Goal: Information Seeking & Learning: Learn about a topic

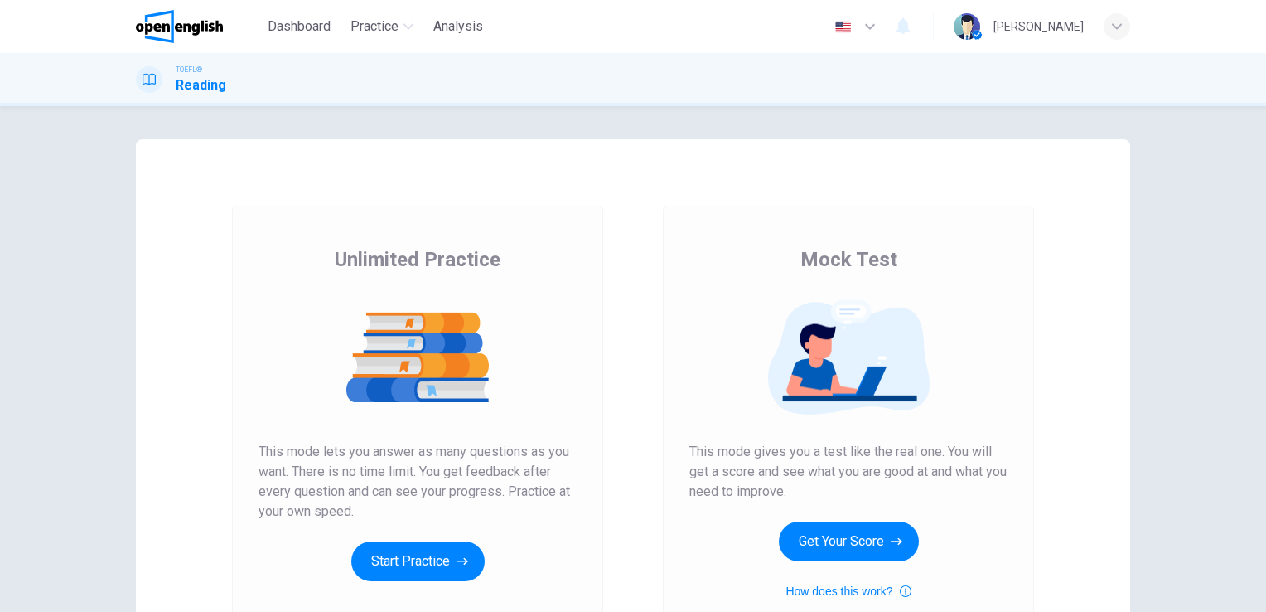
click at [68, 283] on div "Unlimited Practice Mock Test Unlimited Practice This mode lets you answer as ma…" at bounding box center [633, 358] width 1266 height 505
click at [393, 559] on button "Start Practice" at bounding box center [417, 561] width 133 height 40
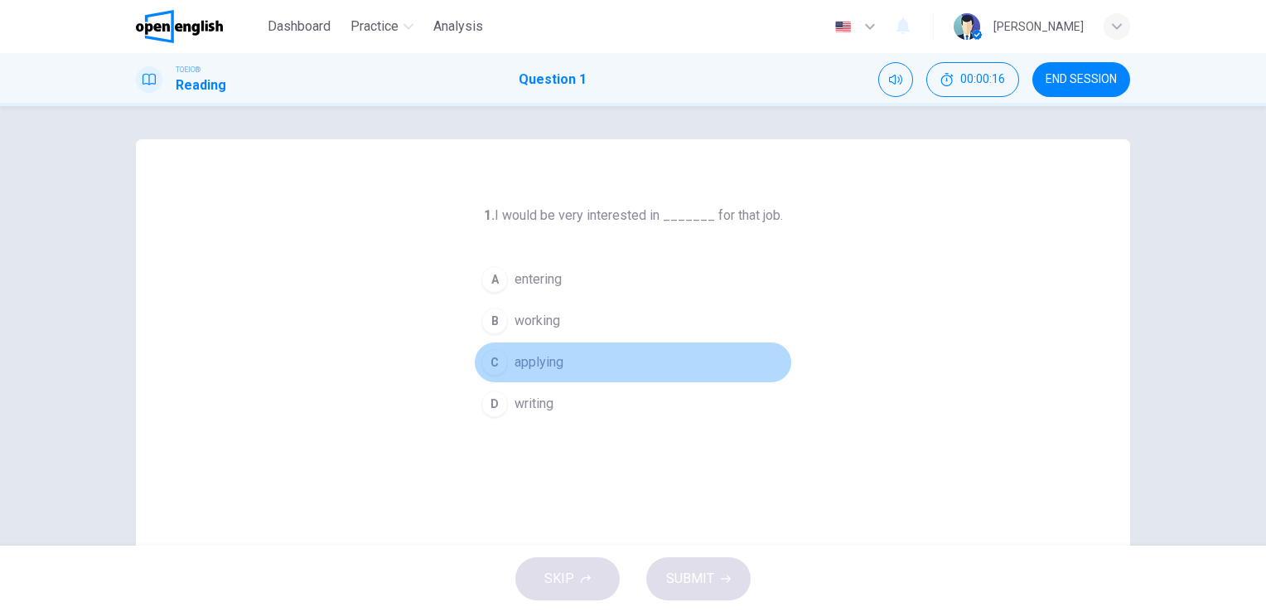
click at [537, 362] on span "applying" at bounding box center [539, 362] width 49 height 20
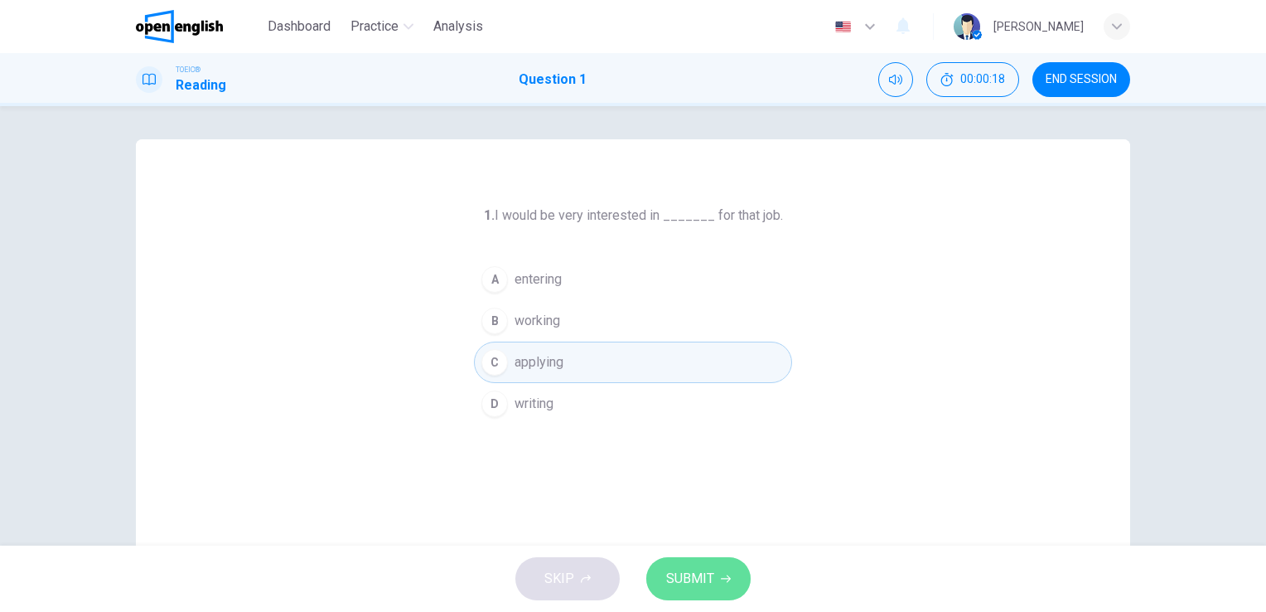
click at [702, 588] on span "SUBMIT" at bounding box center [690, 578] width 48 height 23
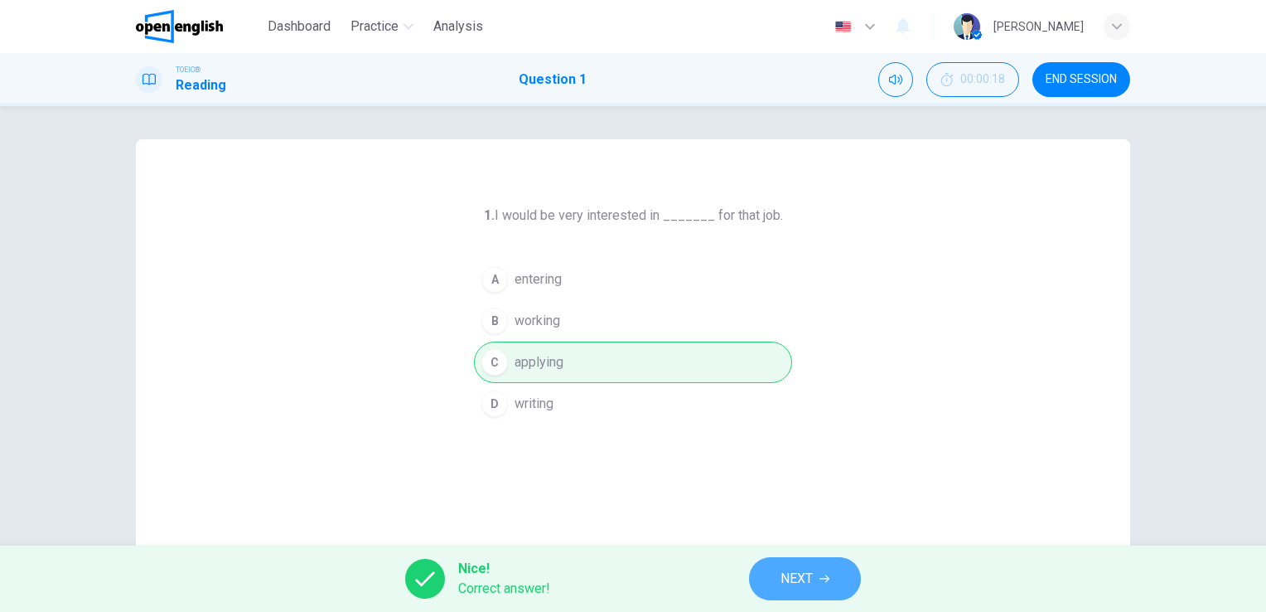
click at [801, 579] on span "NEXT" at bounding box center [797, 578] width 32 height 23
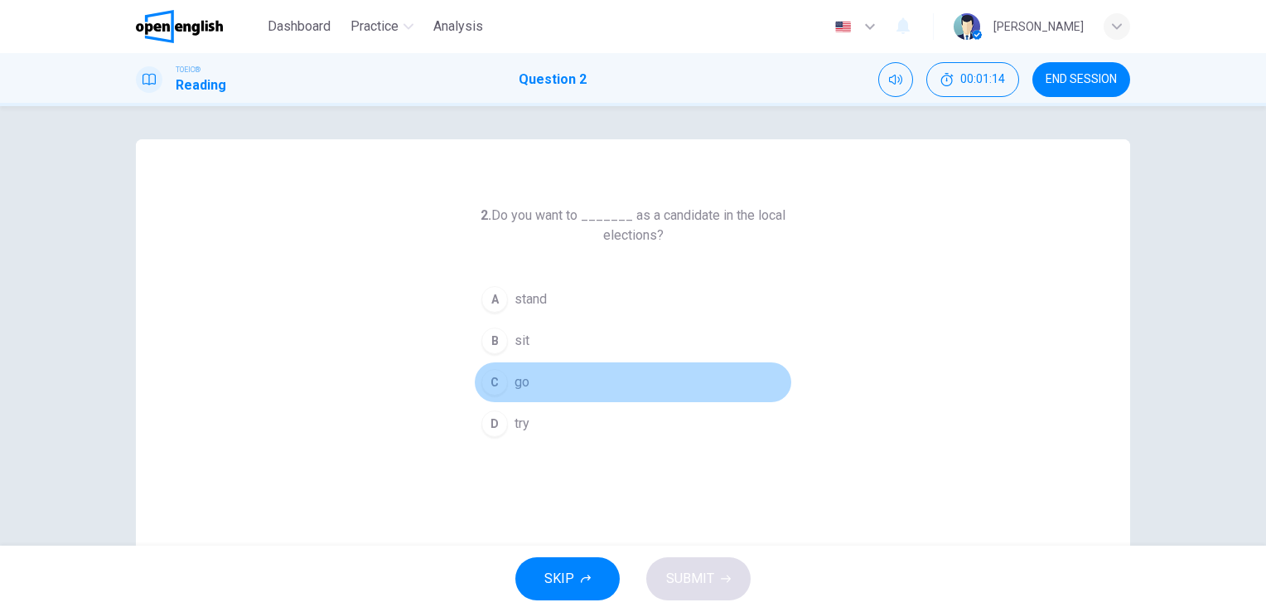
click at [515, 379] on span "go" at bounding box center [522, 382] width 15 height 20
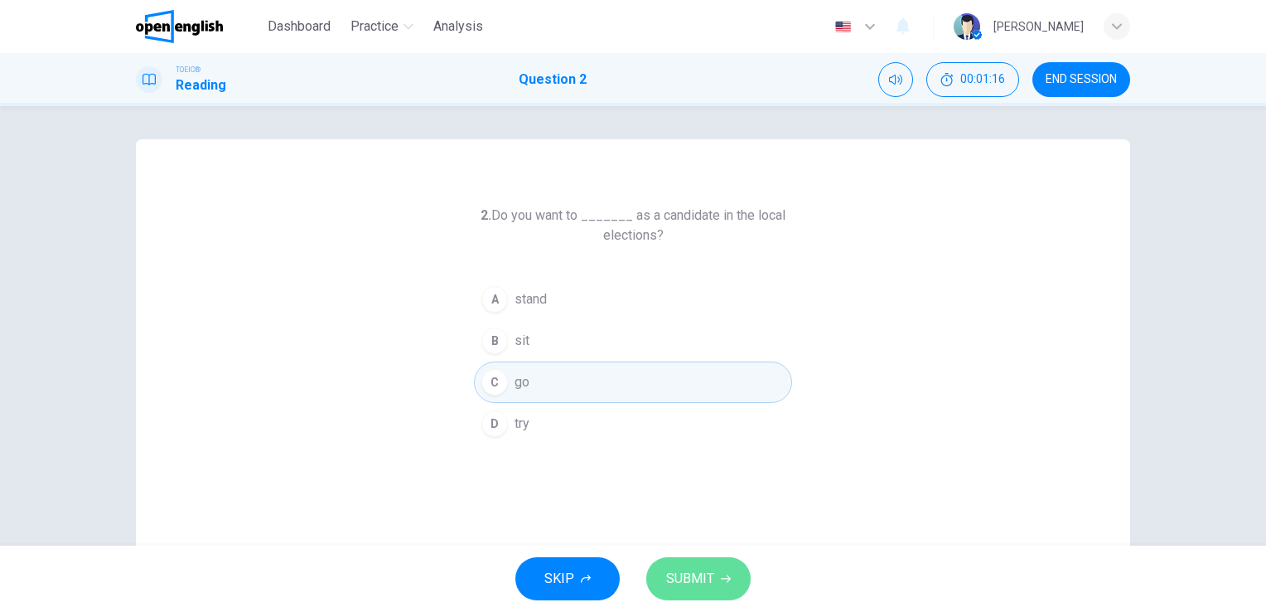
click at [675, 578] on span "SUBMIT" at bounding box center [690, 578] width 48 height 23
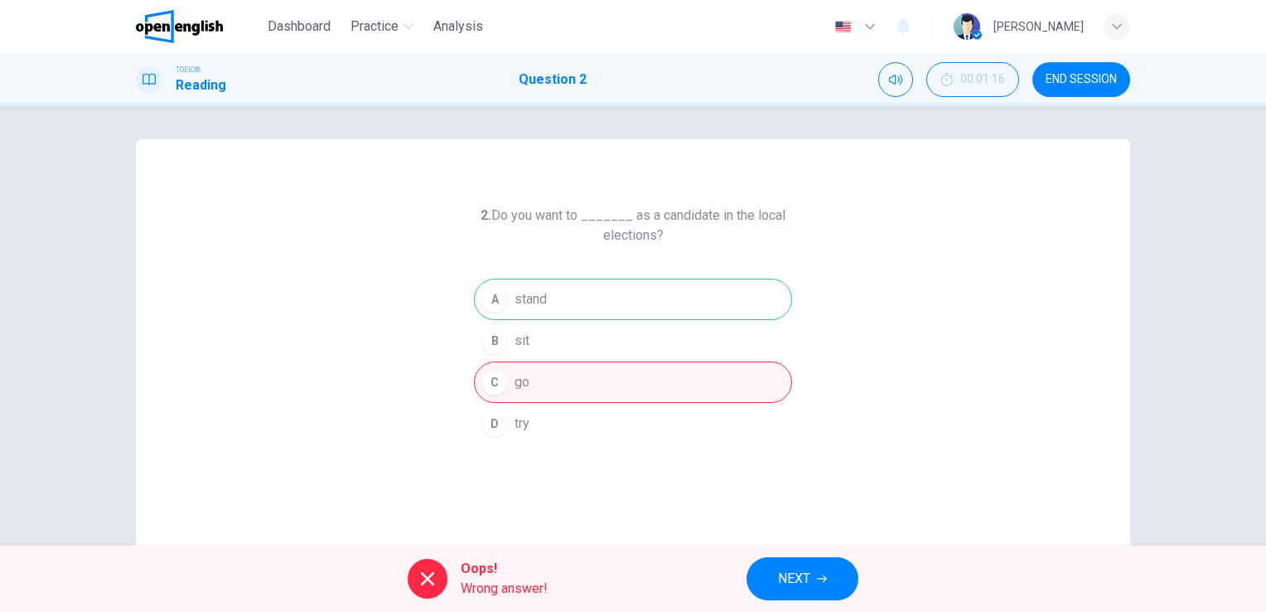
click at [814, 580] on button "NEXT" at bounding box center [803, 578] width 112 height 43
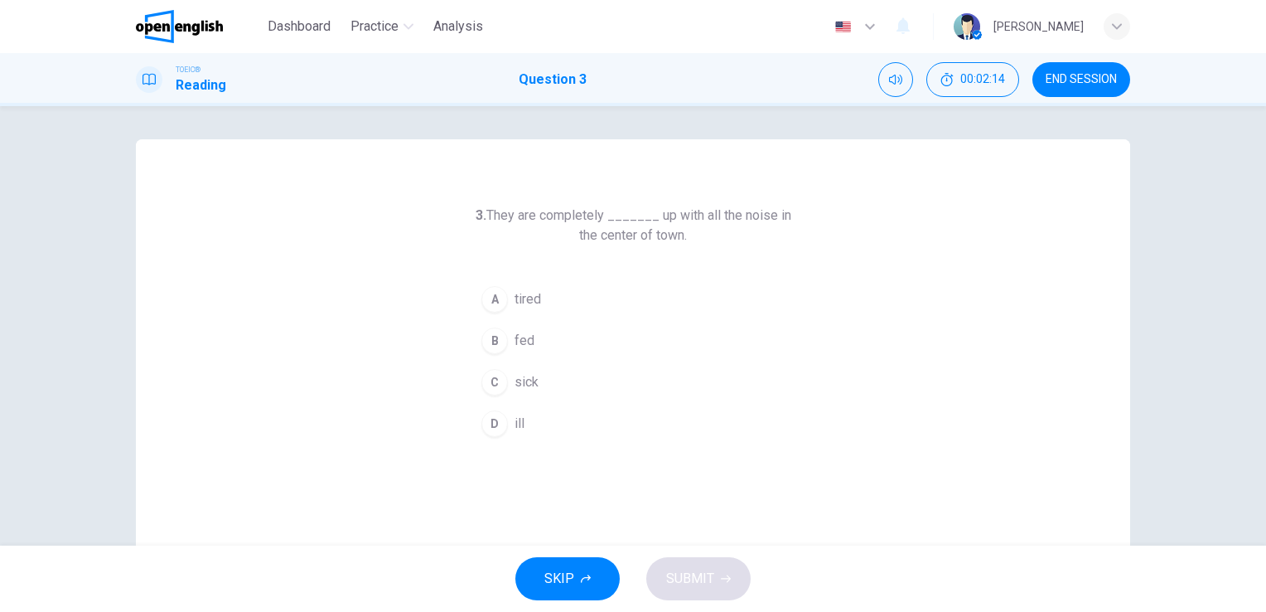
click at [524, 298] on span "tired" at bounding box center [528, 299] width 27 height 20
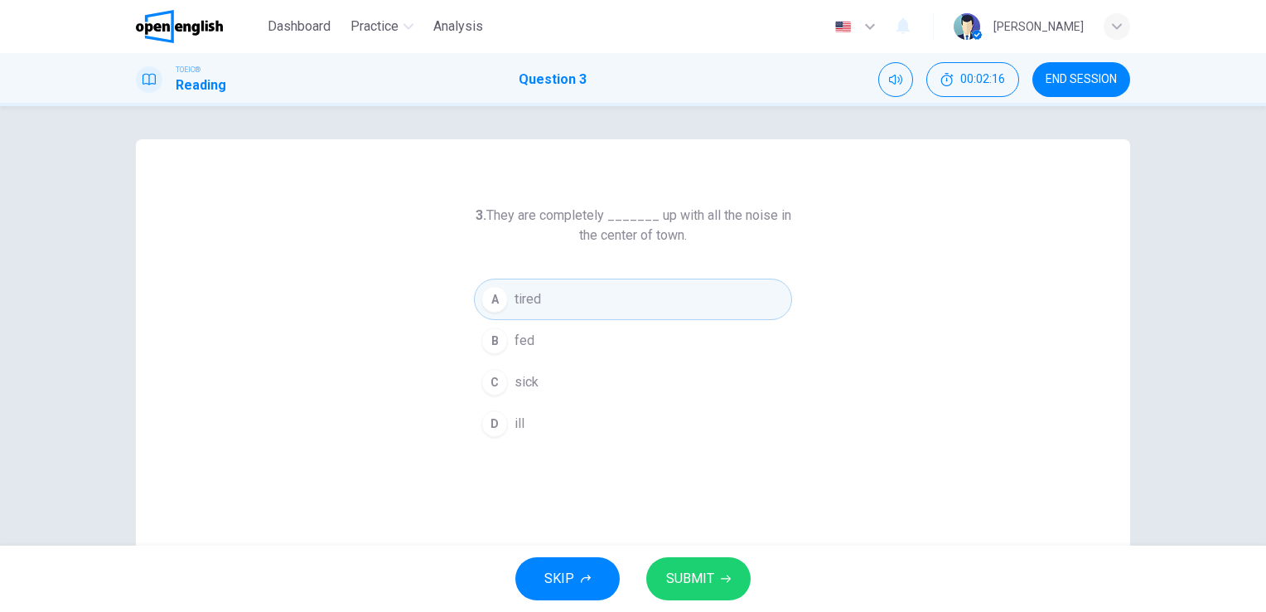
click at [696, 585] on span "SUBMIT" at bounding box center [690, 578] width 48 height 23
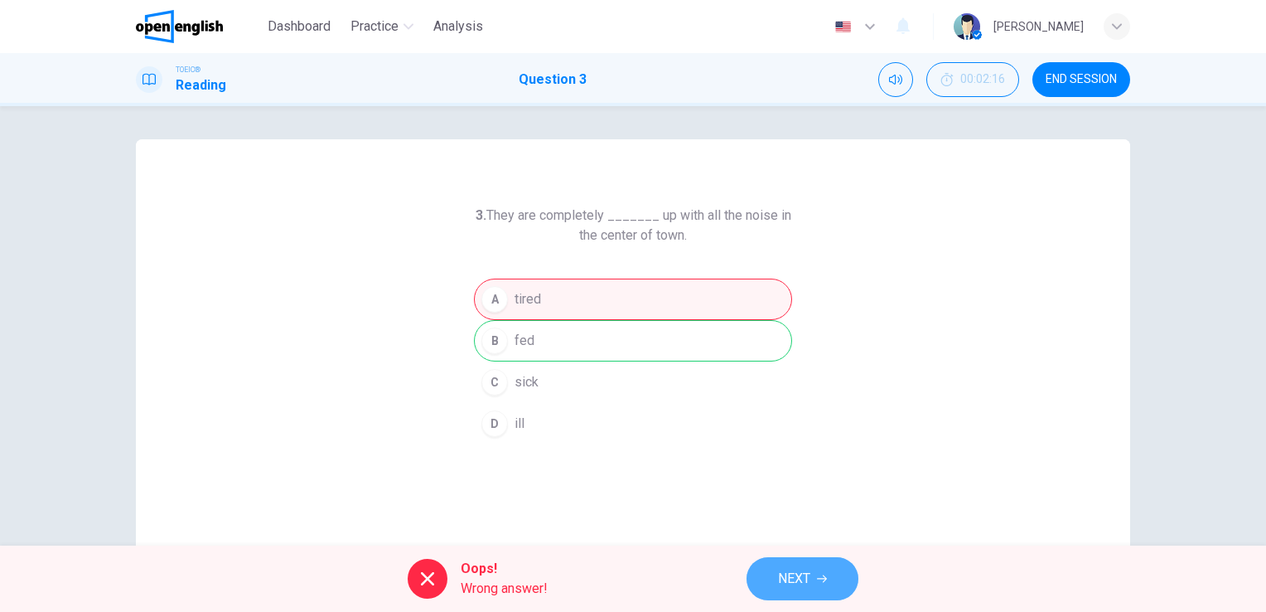
click at [805, 578] on span "NEXT" at bounding box center [794, 578] width 32 height 23
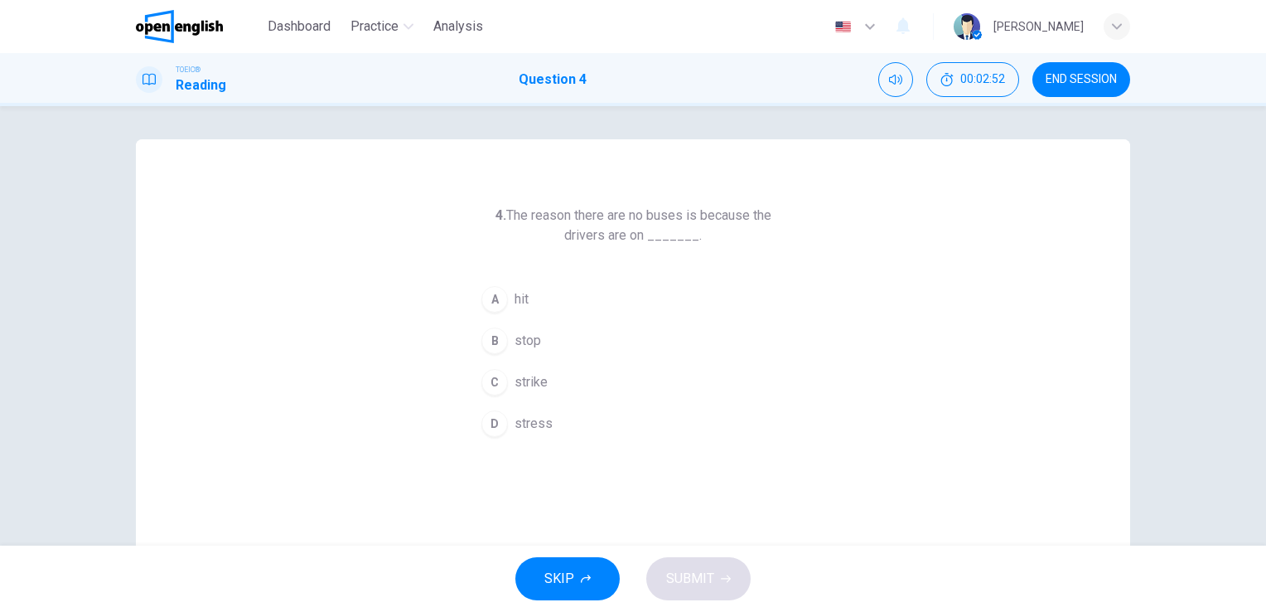
click at [522, 385] on span "strike" at bounding box center [531, 382] width 33 height 20
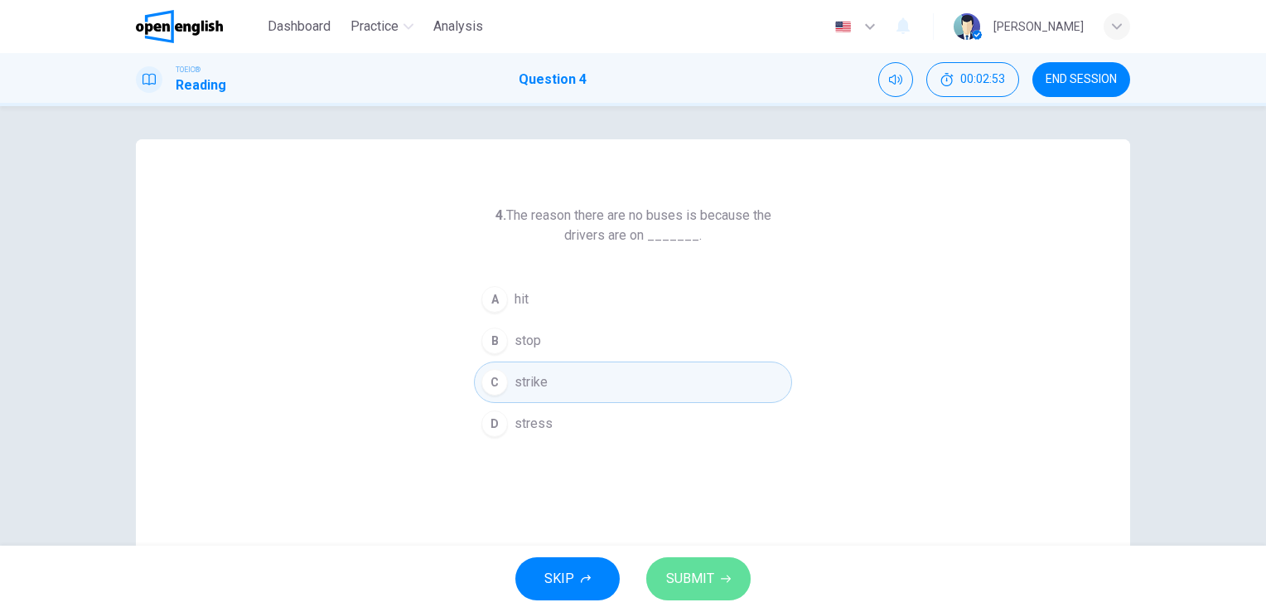
click at [691, 580] on span "SUBMIT" at bounding box center [690, 578] width 48 height 23
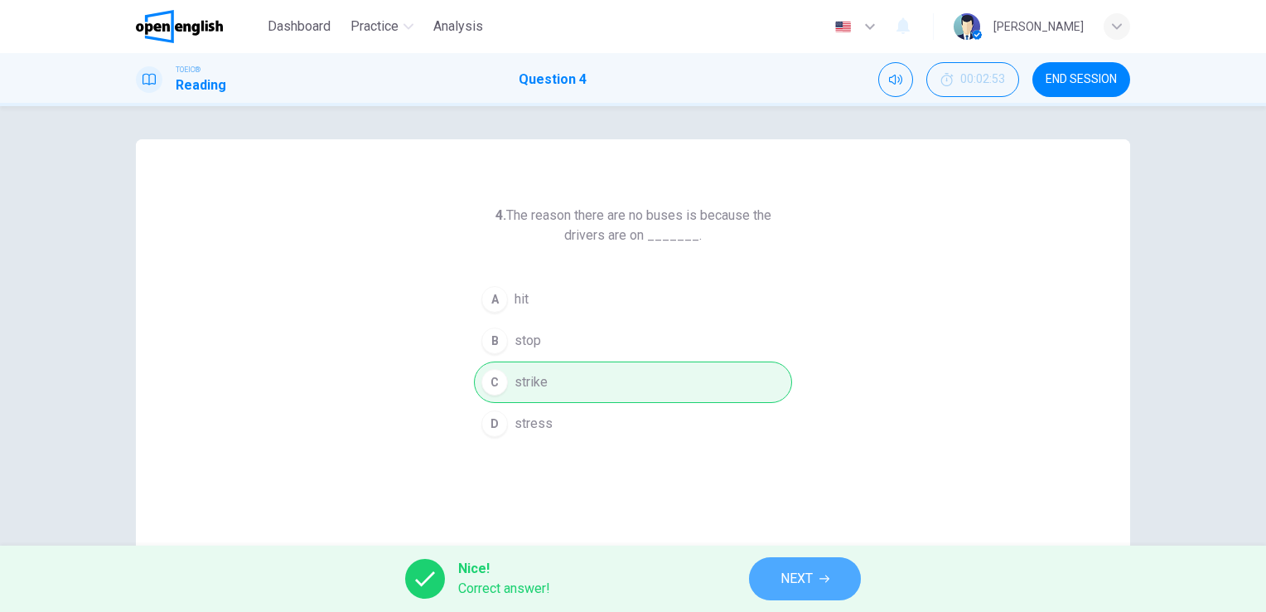
click at [795, 579] on span "NEXT" at bounding box center [797, 578] width 32 height 23
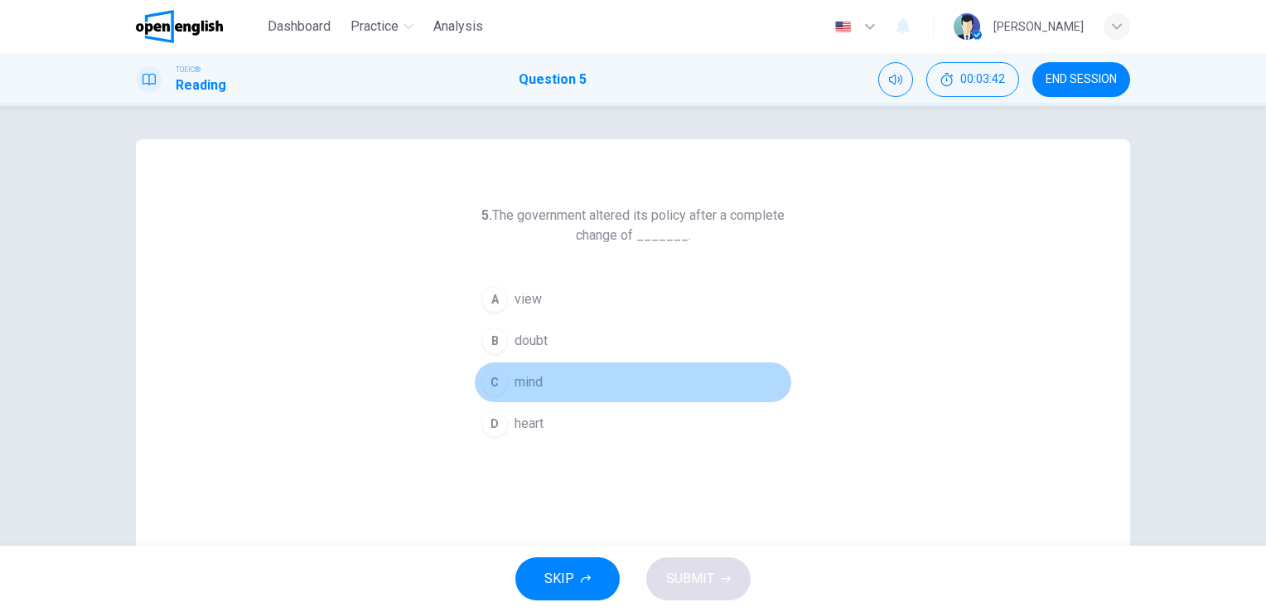
click at [529, 383] on span "mind" at bounding box center [529, 382] width 28 height 20
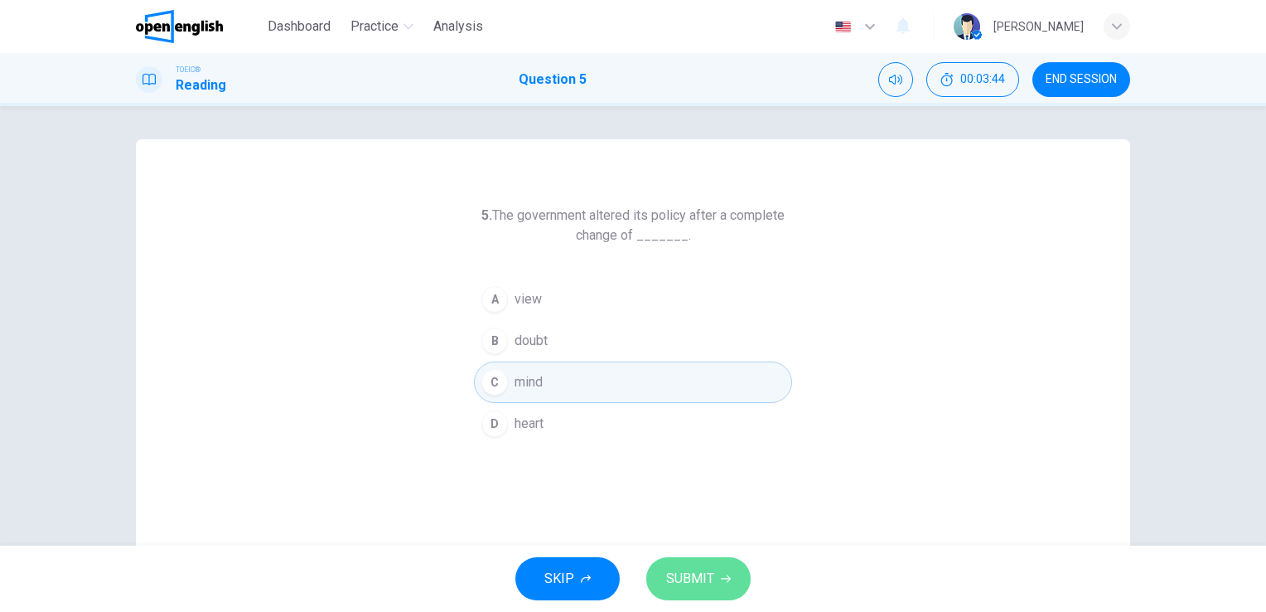
click at [692, 585] on span "SUBMIT" at bounding box center [690, 578] width 48 height 23
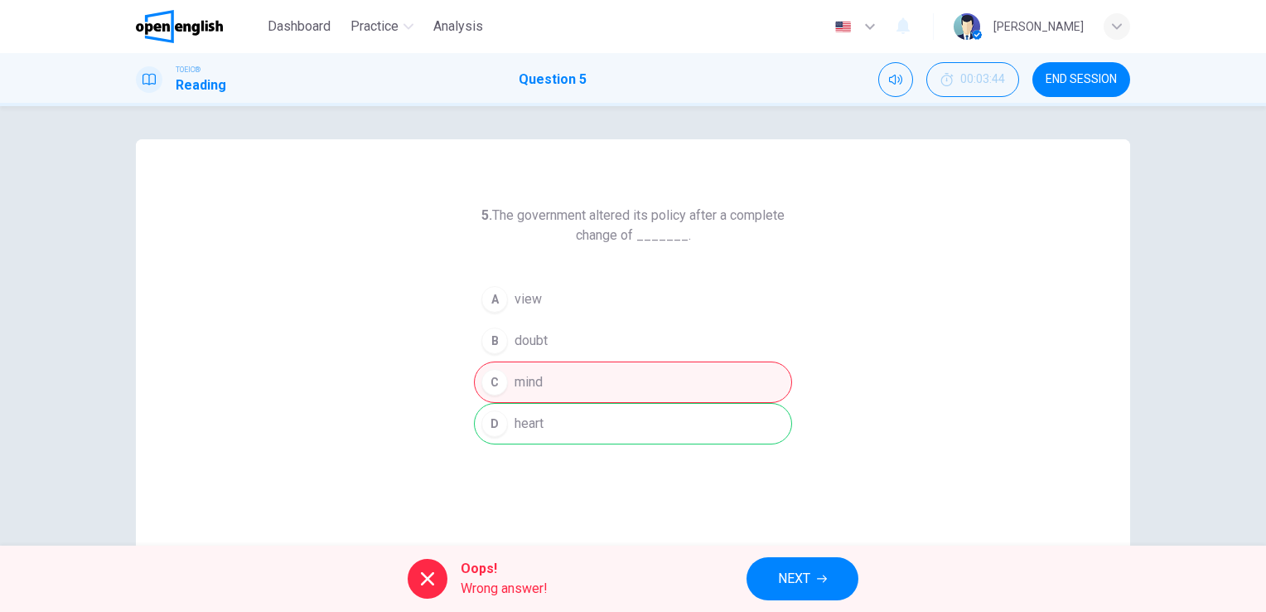
drag, startPoint x: 489, startPoint y: 210, endPoint x: 616, endPoint y: 212, distance: 127.6
click at [616, 212] on h6 "5. The government altered its policy after a complete change of _______." at bounding box center [633, 225] width 318 height 40
click at [802, 577] on span "NEXT" at bounding box center [794, 578] width 32 height 23
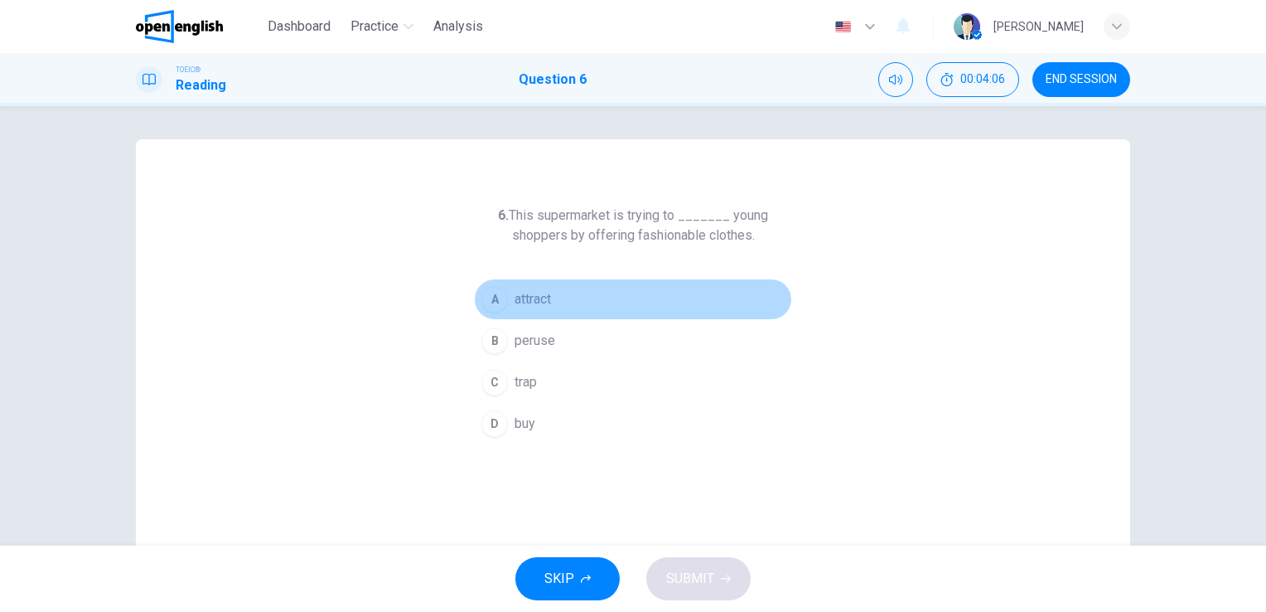
click at [537, 296] on span "attract" at bounding box center [533, 299] width 36 height 20
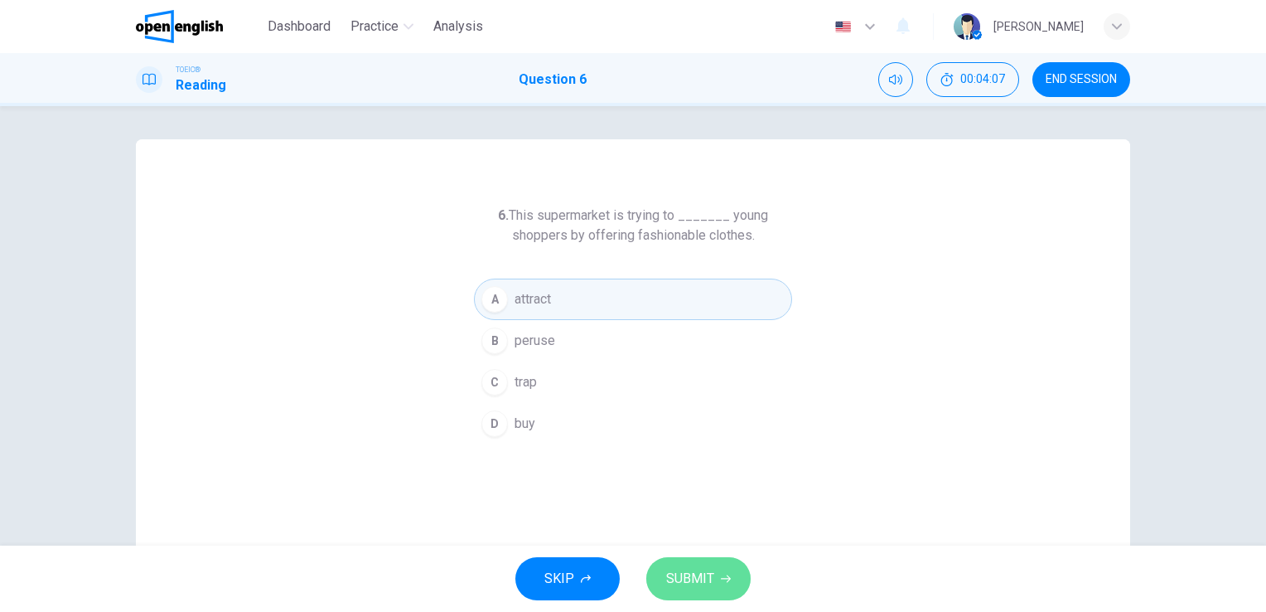
click at [708, 574] on span "SUBMIT" at bounding box center [690, 578] width 48 height 23
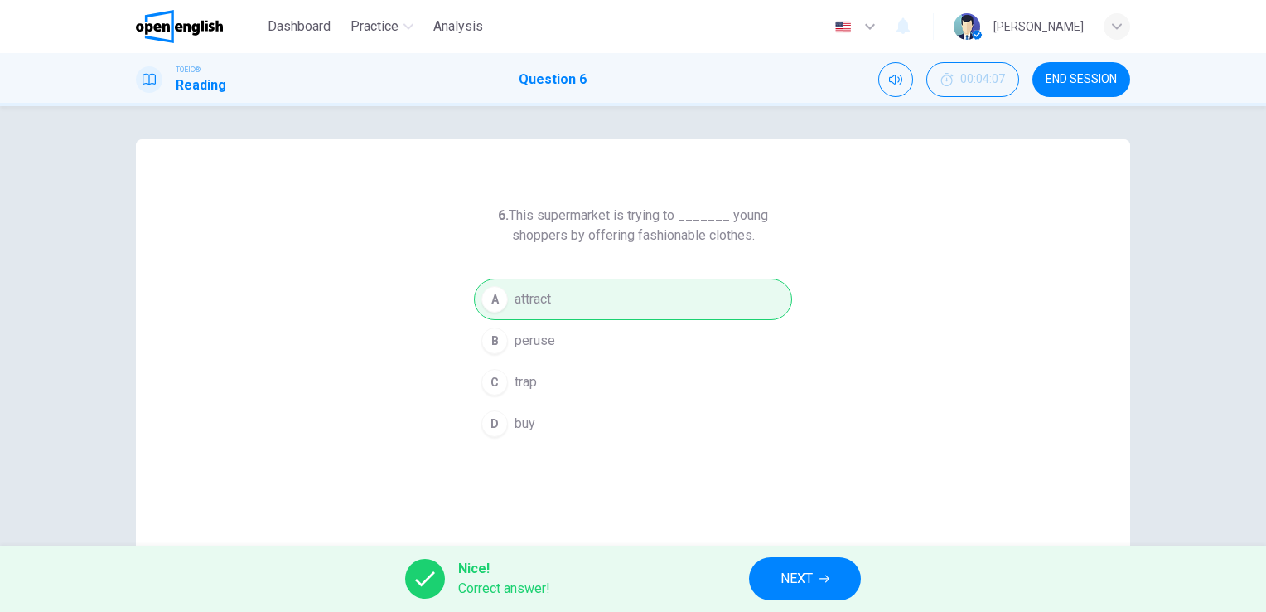
click at [795, 574] on span "NEXT" at bounding box center [797, 578] width 32 height 23
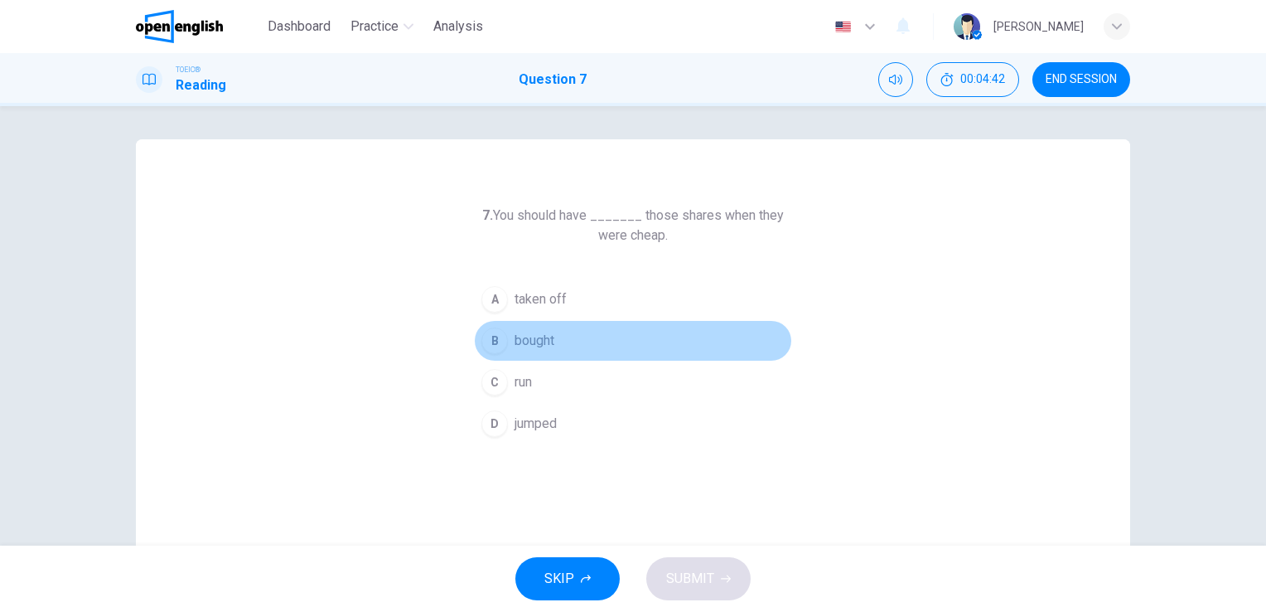
click at [525, 336] on span "bought" at bounding box center [535, 341] width 40 height 20
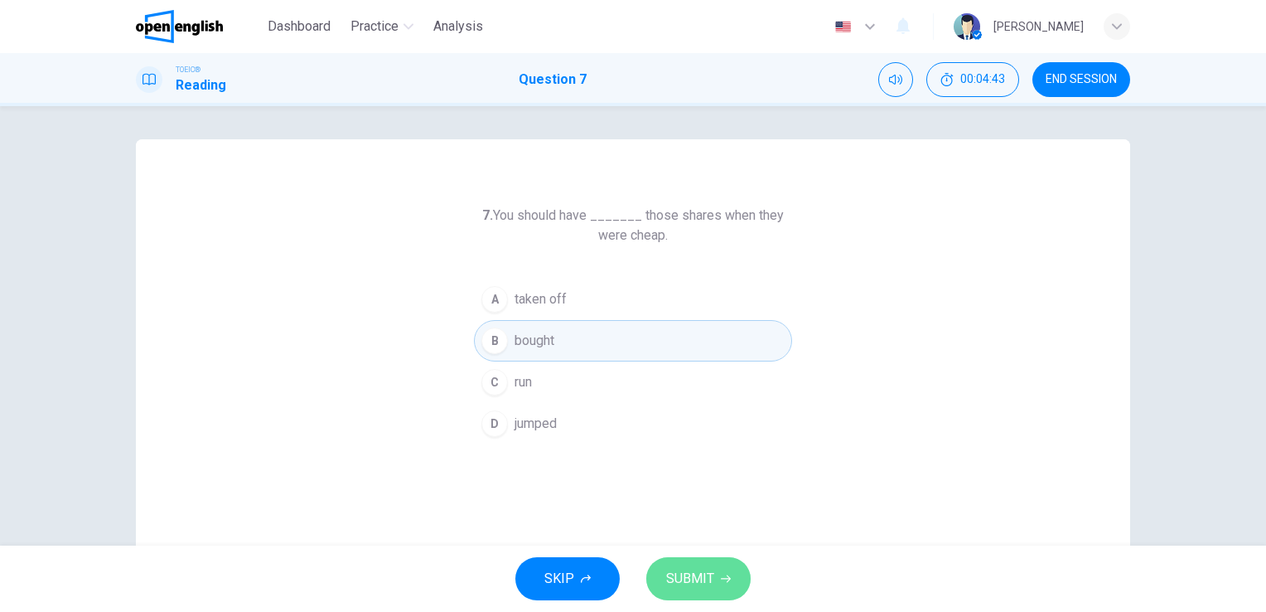
click at [693, 568] on span "SUBMIT" at bounding box center [690, 578] width 48 height 23
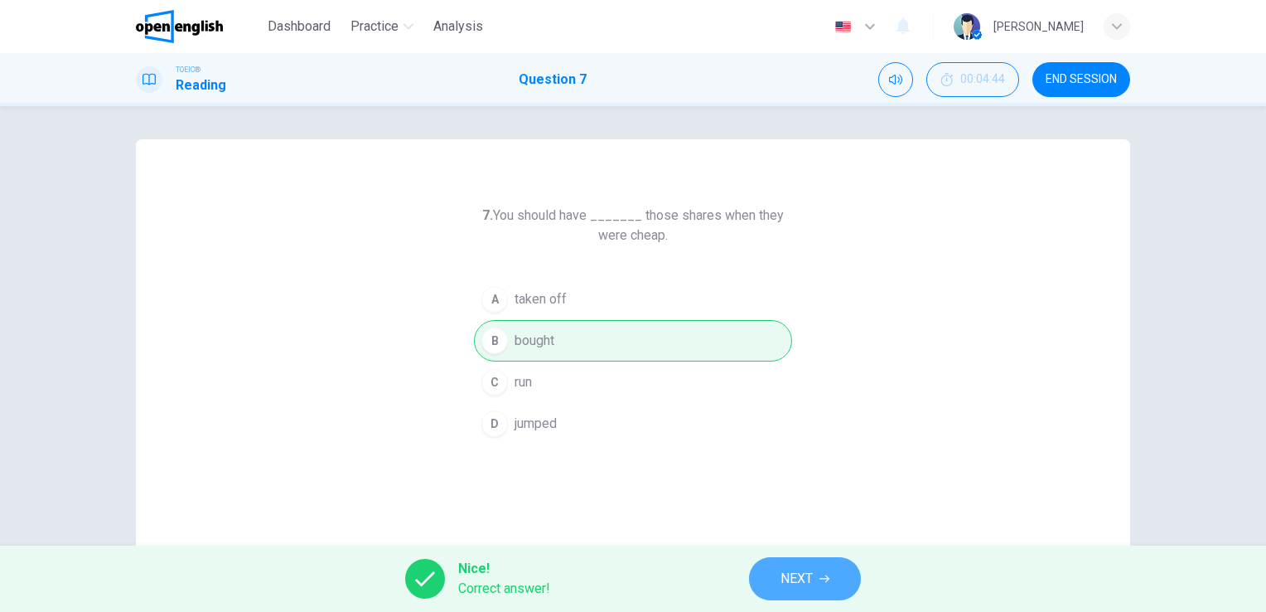
click at [804, 576] on span "NEXT" at bounding box center [797, 578] width 32 height 23
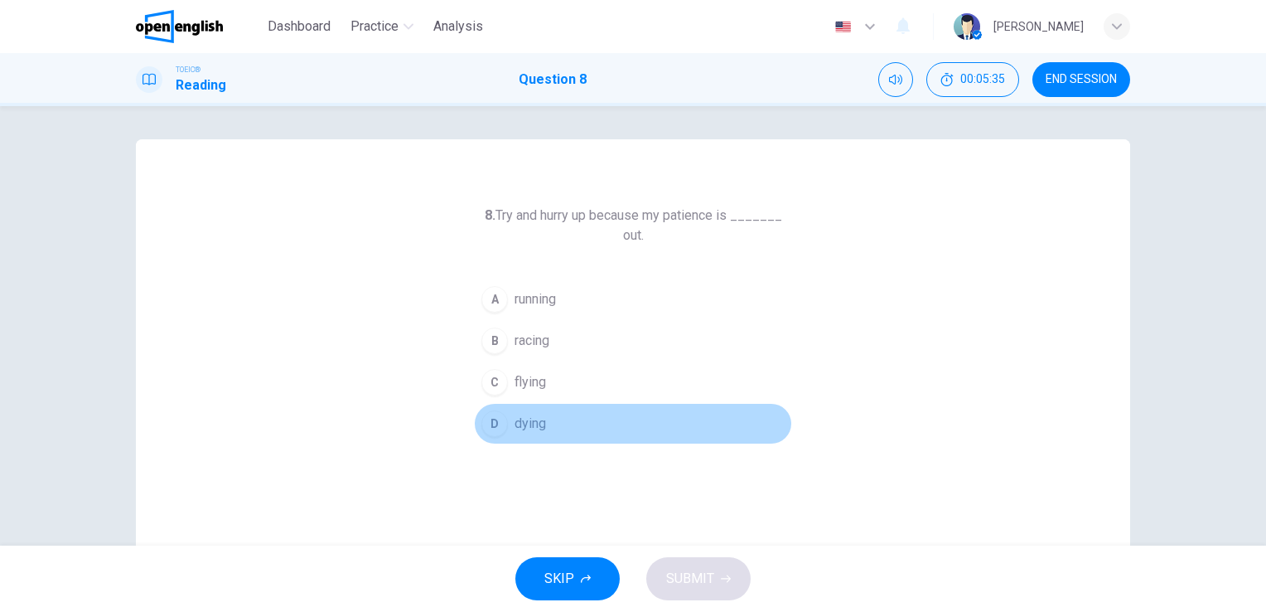
click at [529, 428] on span "dying" at bounding box center [530, 423] width 31 height 20
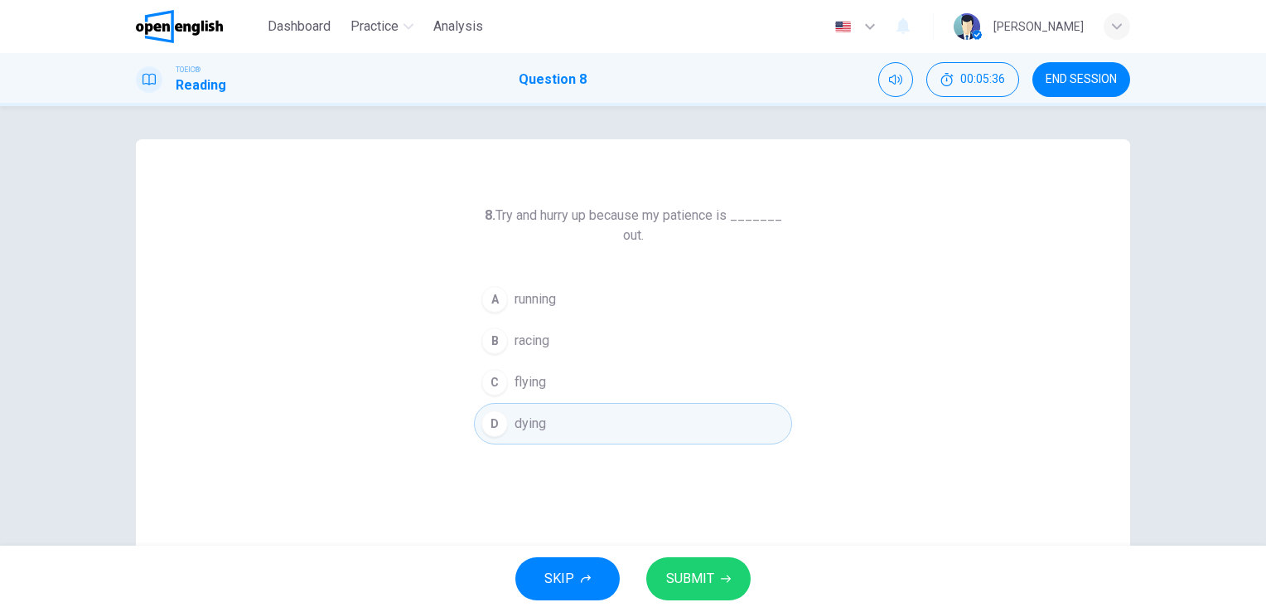
click at [689, 579] on span "SUBMIT" at bounding box center [690, 578] width 48 height 23
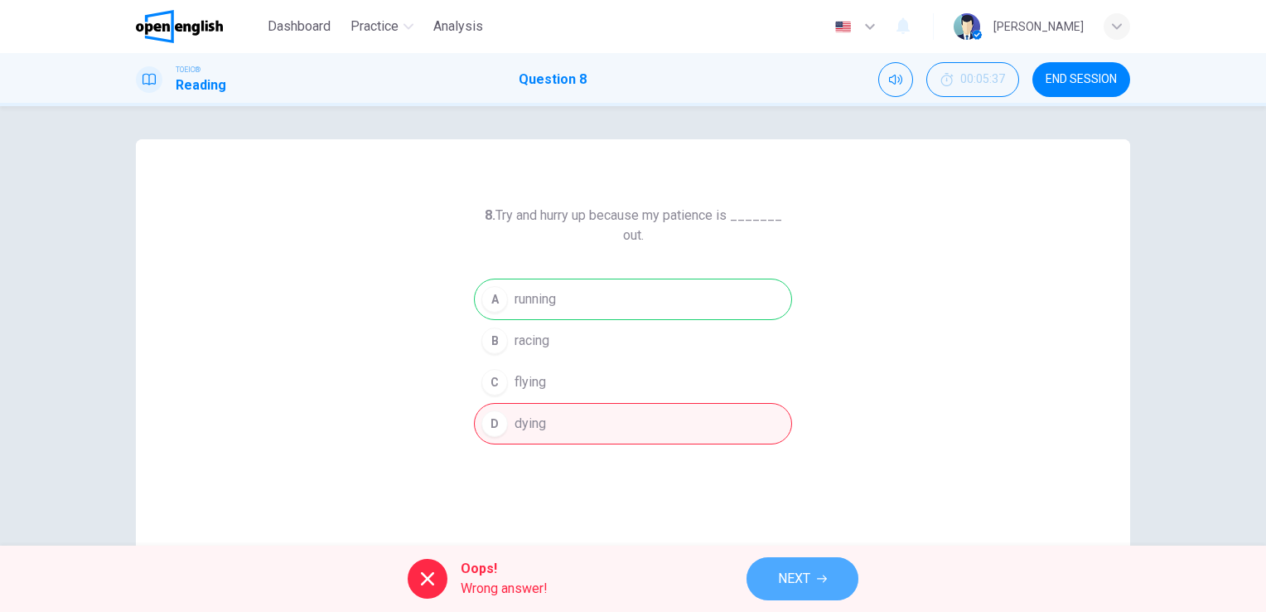
click at [801, 572] on span "NEXT" at bounding box center [794, 578] width 32 height 23
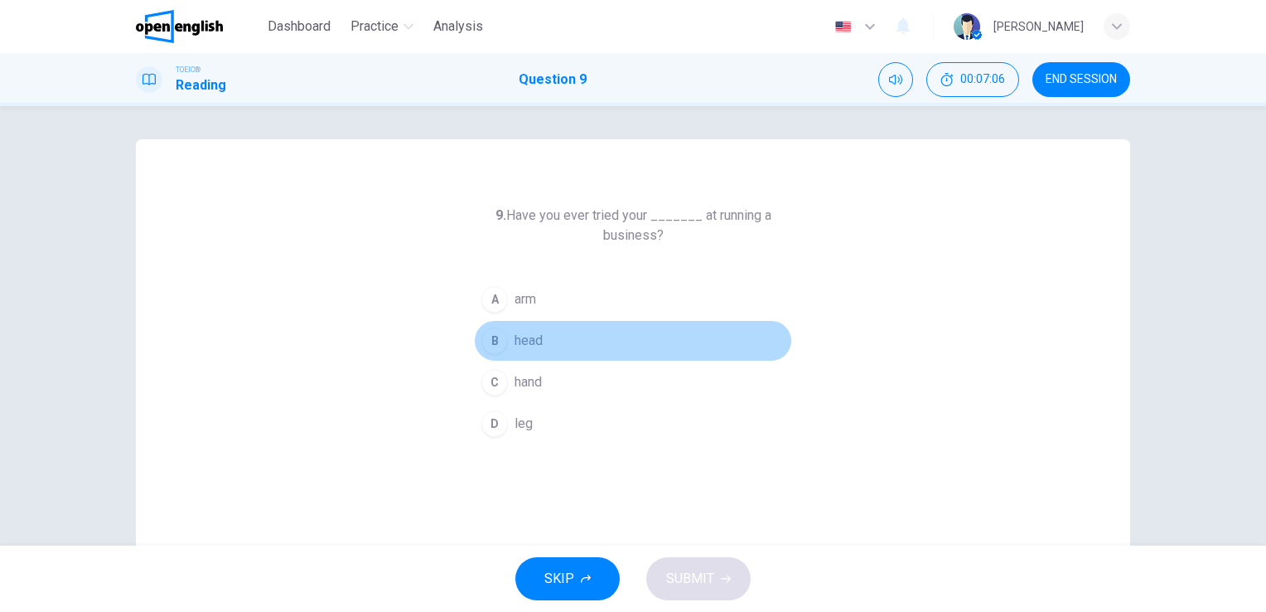
click at [521, 347] on span "head" at bounding box center [529, 341] width 28 height 20
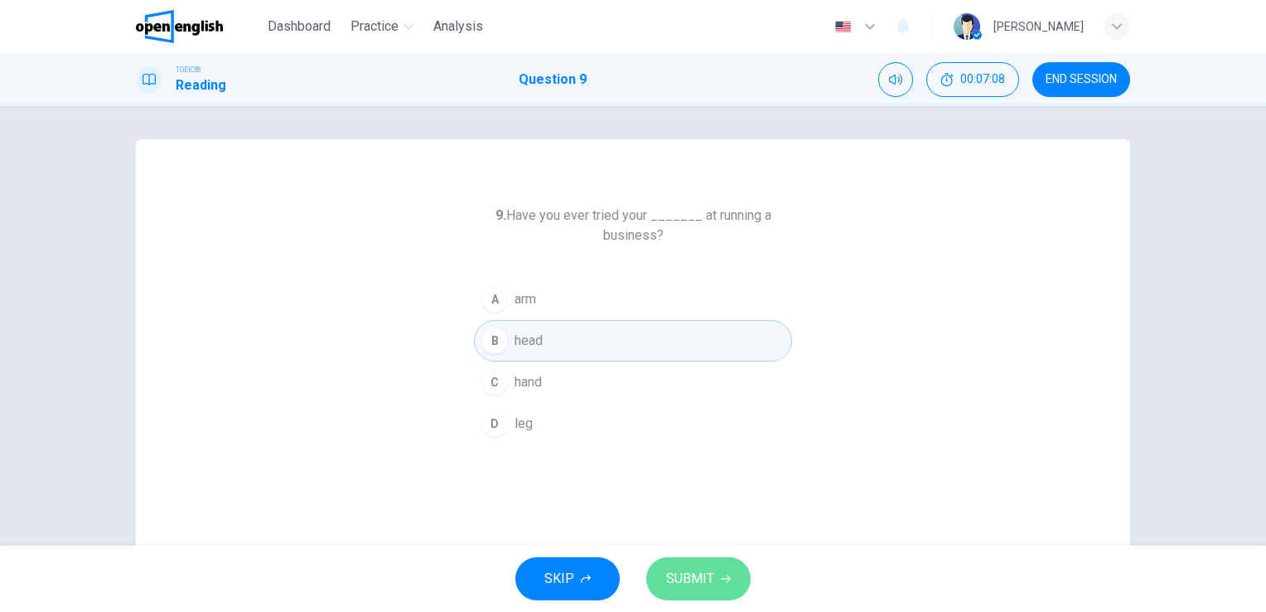
click at [712, 568] on span "SUBMIT" at bounding box center [690, 578] width 48 height 23
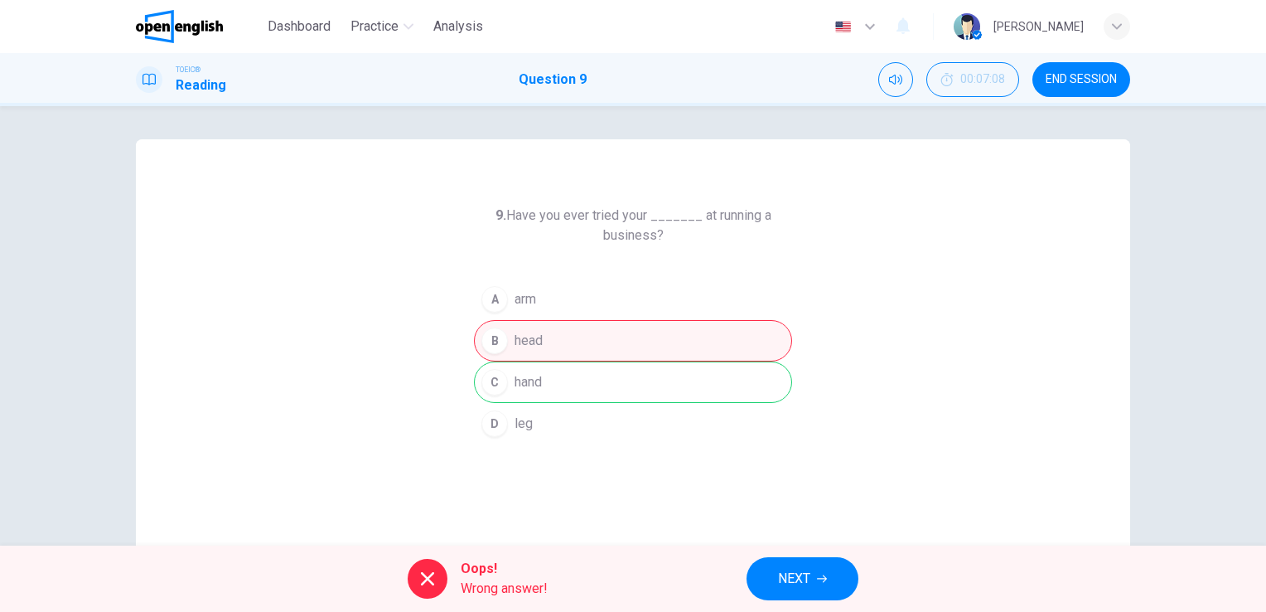
scroll to position [83, 0]
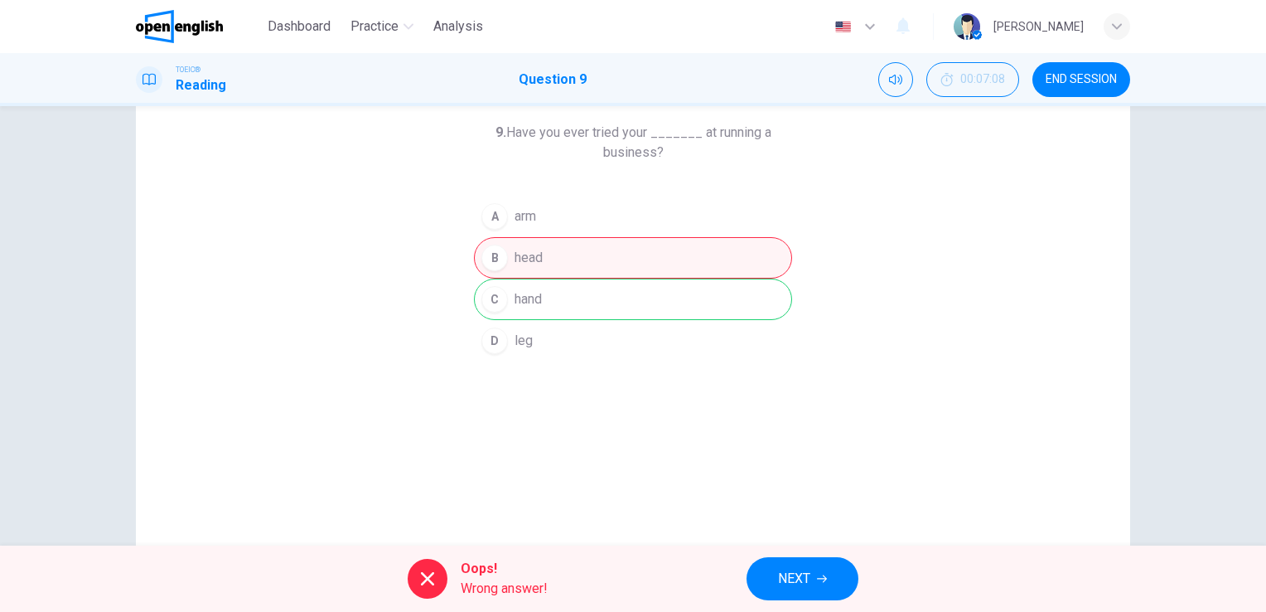
click at [795, 580] on span "NEXT" at bounding box center [794, 578] width 32 height 23
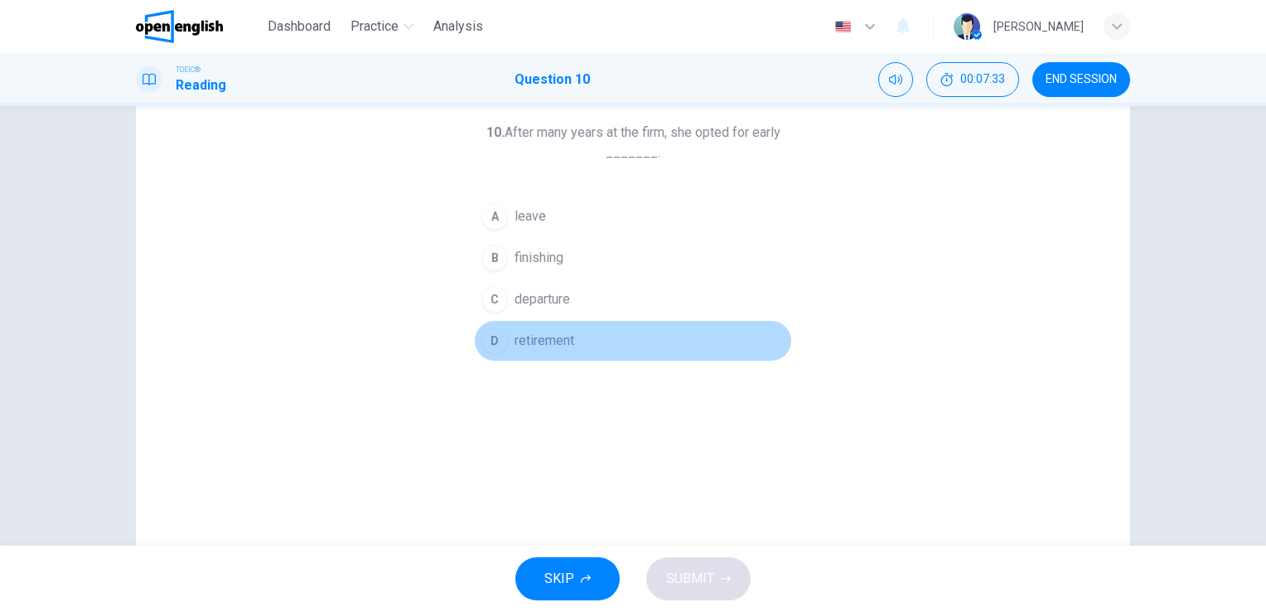
click at [544, 334] on span "retirement" at bounding box center [545, 341] width 60 height 20
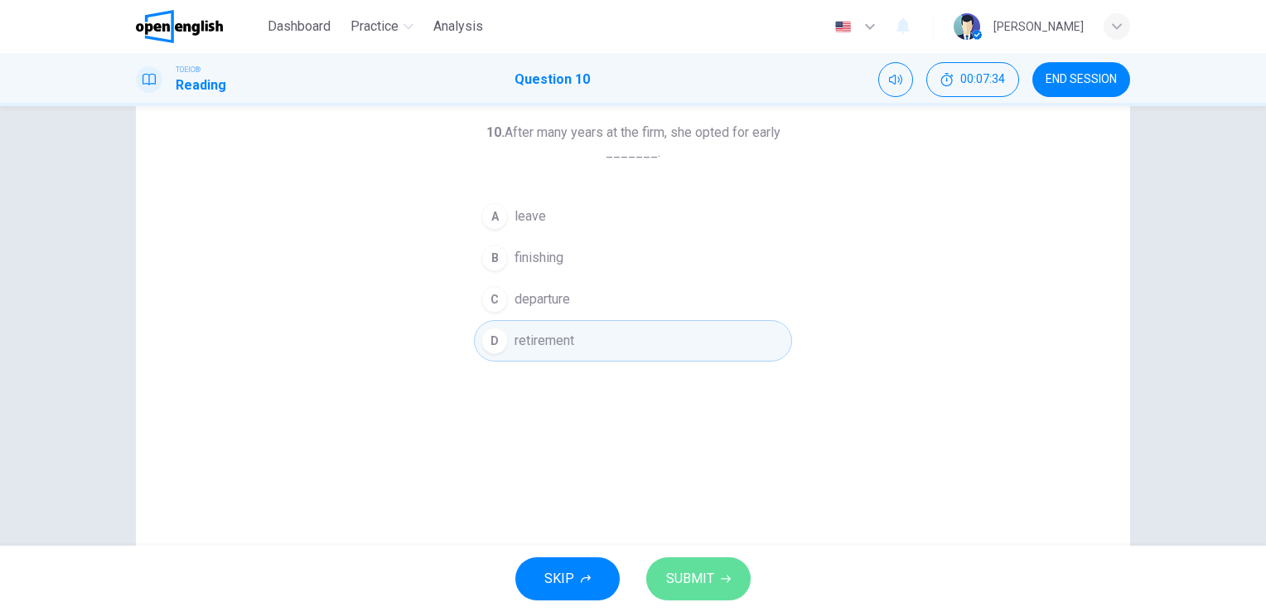
click at [694, 578] on span "SUBMIT" at bounding box center [690, 578] width 48 height 23
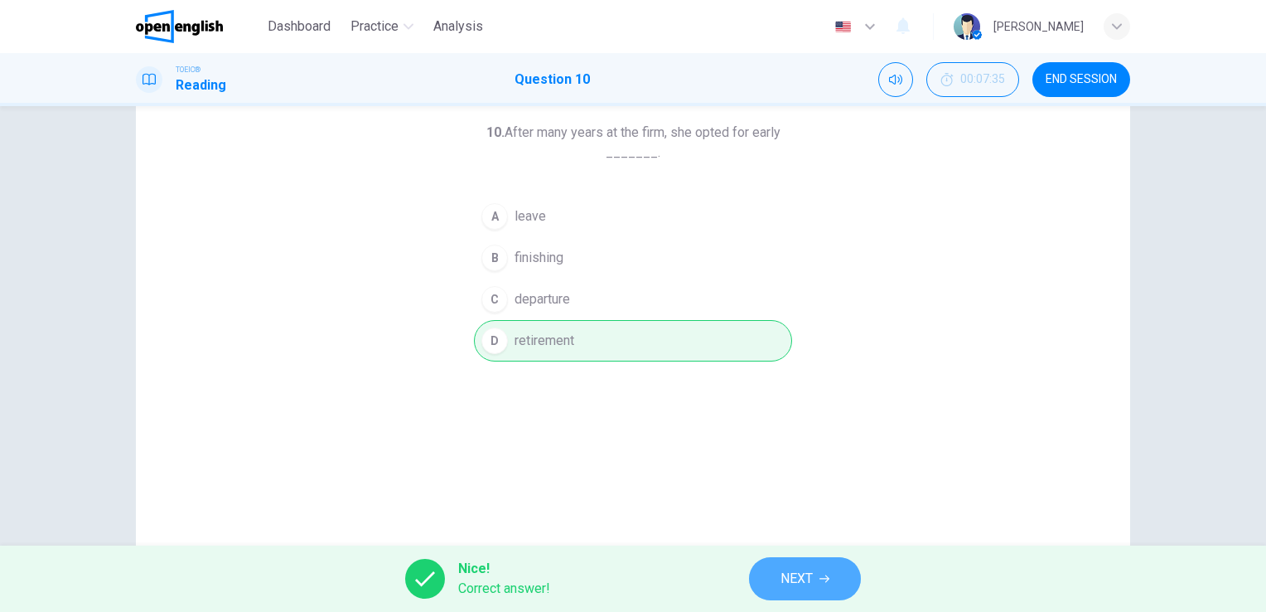
click at [771, 585] on button "NEXT" at bounding box center [805, 578] width 112 height 43
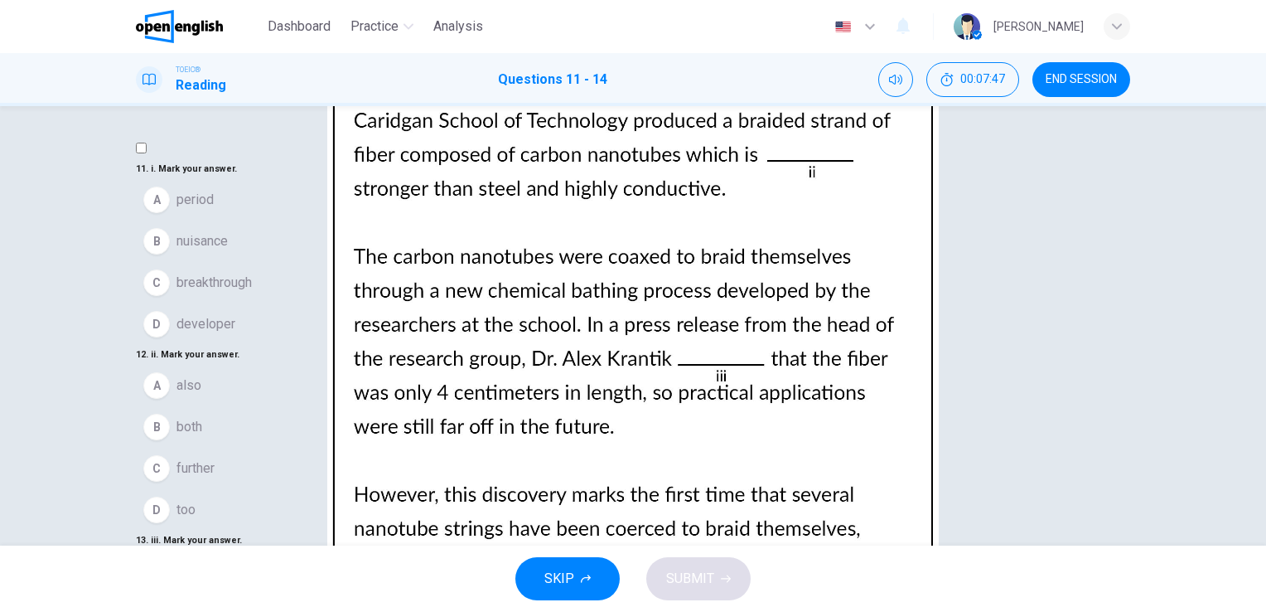
drag, startPoint x: 605, startPoint y: 288, endPoint x: 607, endPoint y: 307, distance: 18.4
click at [607, 307] on div "11 . i. Mark your answer. A period B nuisance C breakthrough D developer 12 . i…" at bounding box center [633, 530] width 994 height 742
